Goal: Task Accomplishment & Management: Use online tool/utility

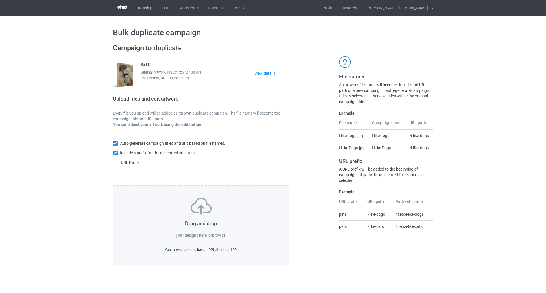
click at [219, 237] on label "browse" at bounding box center [218, 235] width 13 height 5
click at [0, 0] on input "browse" at bounding box center [0, 0] width 0 height 0
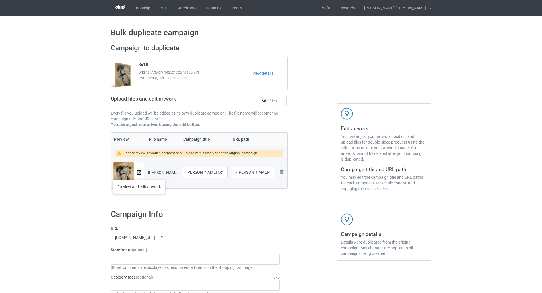
click at [139, 174] on img at bounding box center [139, 173] width 4 height 4
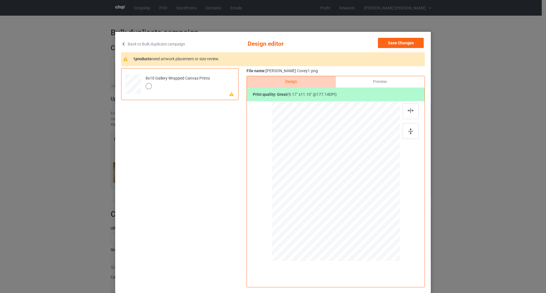
click at [356, 191] on div at bounding box center [335, 181] width 107 height 129
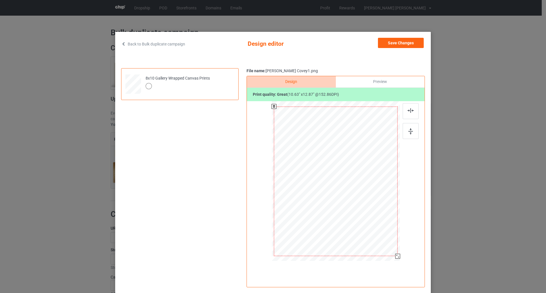
drag, startPoint x: 387, startPoint y: 246, endPoint x: 396, endPoint y: 256, distance: 13.3
click at [396, 256] on div at bounding box center [397, 256] width 5 height 5
click at [408, 42] on button "Save Changes" at bounding box center [401, 43] width 46 height 10
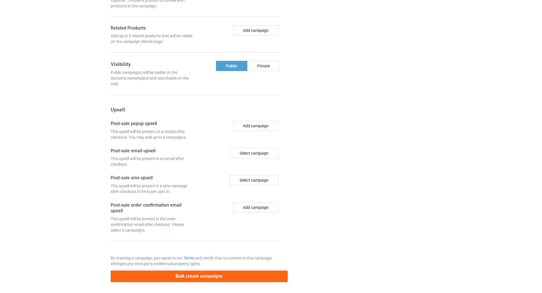
scroll to position [437, 0]
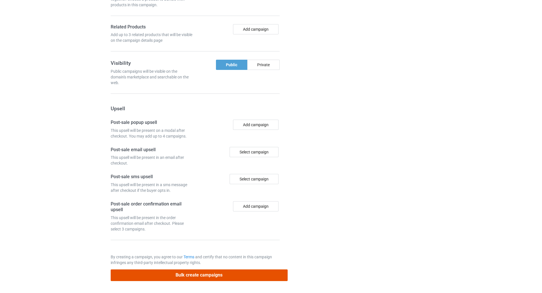
click at [232, 271] on button "Bulk create campaigns" at bounding box center [199, 275] width 177 height 12
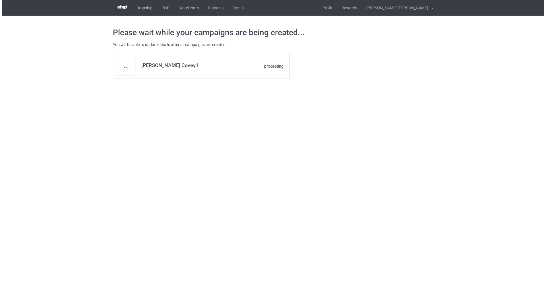
scroll to position [0, 0]
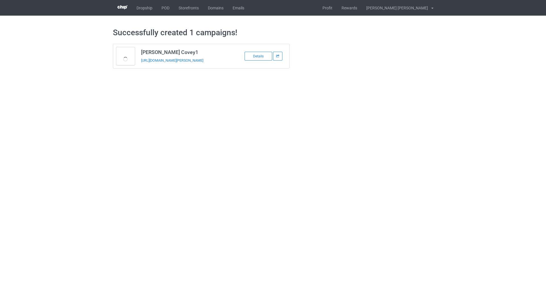
drag, startPoint x: 212, startPoint y: 63, endPoint x: 140, endPoint y: 64, distance: 72.5
click at [140, 64] on td "[PERSON_NAME] Covey1 [URL][DOMAIN_NAME][PERSON_NAME]" at bounding box center [186, 56] width 96 height 24
copy link "[URL][DOMAIN_NAME][PERSON_NAME]"
